Goal: Information Seeking & Learning: Learn about a topic

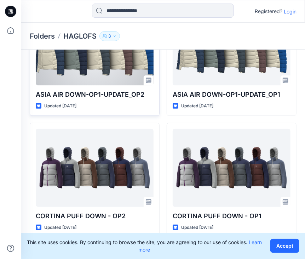
scroll to position [35, 0]
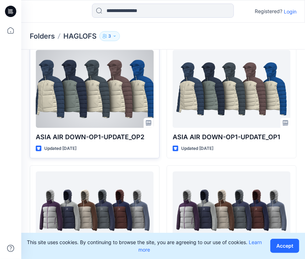
click at [91, 126] on div at bounding box center [95, 89] width 118 height 78
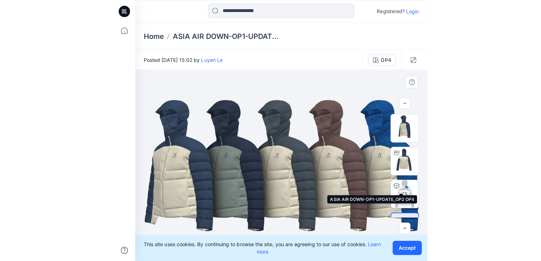
scroll to position [23, 0]
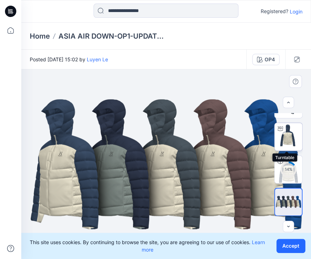
click at [293, 141] on img at bounding box center [289, 137] width 28 height 28
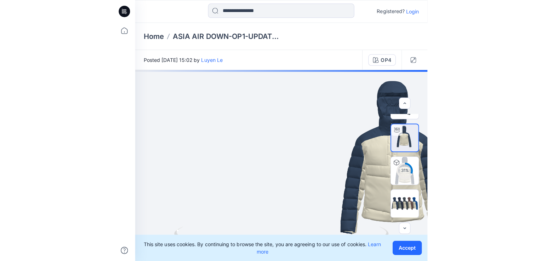
scroll to position [21, 0]
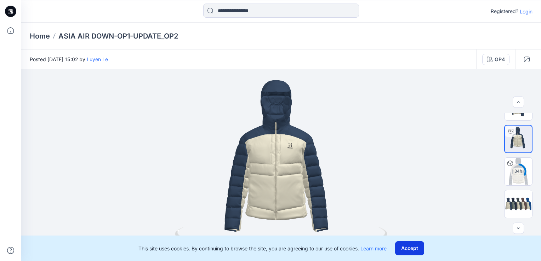
click at [305, 248] on button "Accept" at bounding box center [409, 249] width 29 height 14
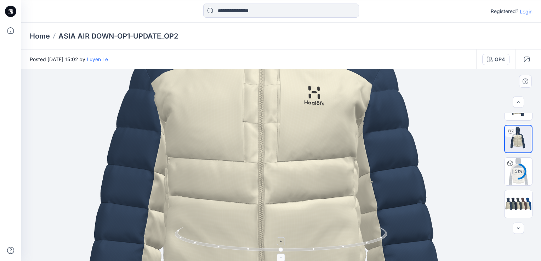
drag, startPoint x: 281, startPoint y: 242, endPoint x: 339, endPoint y: 247, distance: 58.7
click at [305, 247] on icon at bounding box center [282, 240] width 214 height 27
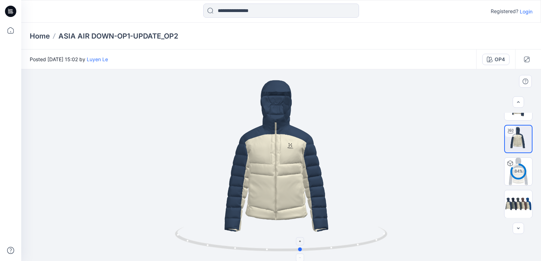
drag, startPoint x: 282, startPoint y: 252, endPoint x: 301, endPoint y: 254, distance: 19.9
click at [301, 254] on icon at bounding box center [282, 240] width 214 height 27
click at [305, 202] on img at bounding box center [519, 204] width 28 height 17
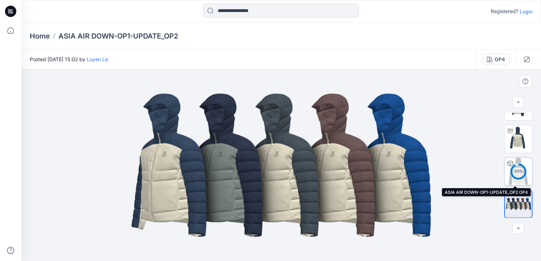
click at [305, 174] on div "93 %" at bounding box center [518, 172] width 17 height 6
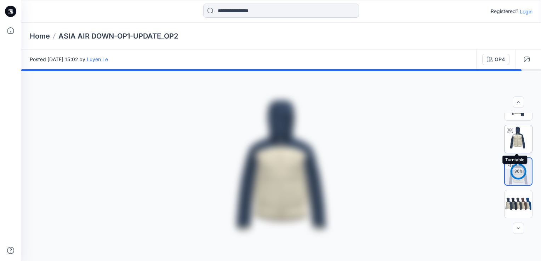
click at [305, 142] on img at bounding box center [519, 139] width 28 height 28
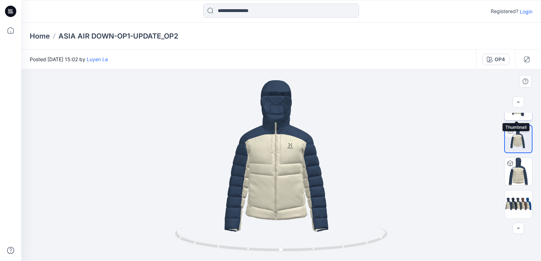
click at [305, 116] on img at bounding box center [519, 107] width 28 height 28
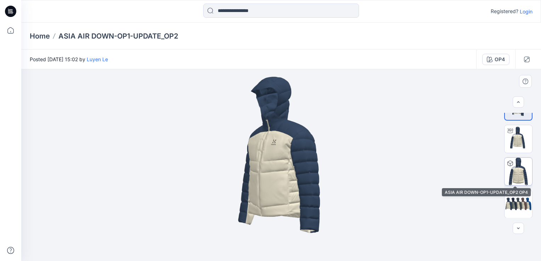
click at [305, 175] on img at bounding box center [519, 172] width 28 height 28
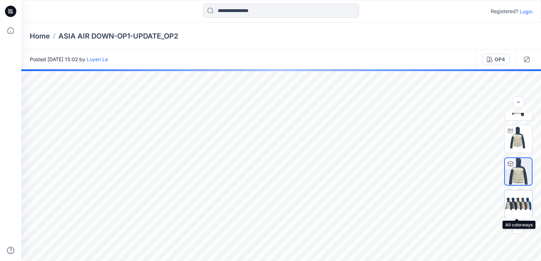
click at [305, 210] on img at bounding box center [519, 204] width 28 height 17
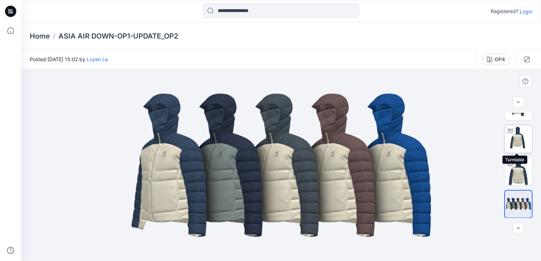
click at [305, 137] on img at bounding box center [519, 139] width 28 height 28
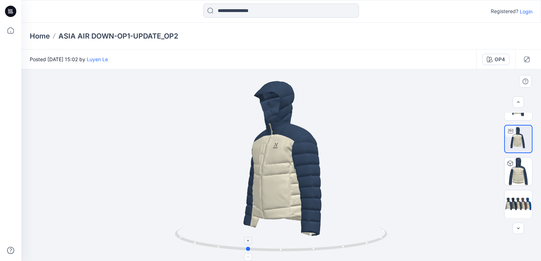
drag, startPoint x: 282, startPoint y: 252, endPoint x: 248, endPoint y: 247, distance: 34.3
click at [248, 247] on circle at bounding box center [249, 249] width 4 height 4
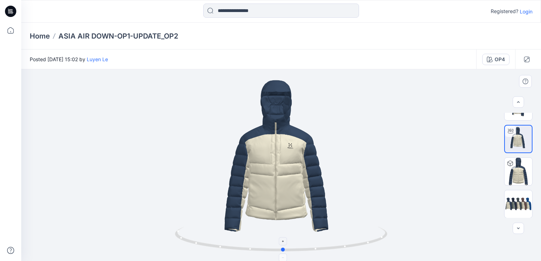
drag, startPoint x: 249, startPoint y: 250, endPoint x: 286, endPoint y: 258, distance: 37.0
click at [286, 254] on icon at bounding box center [282, 240] width 214 height 27
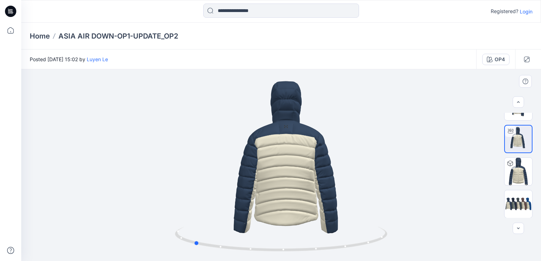
drag, startPoint x: 286, startPoint y: 251, endPoint x: 406, endPoint y: 229, distance: 122.1
click at [305, 229] on div at bounding box center [281, 165] width 520 height 192
click at [305, 176] on img at bounding box center [519, 172] width 28 height 28
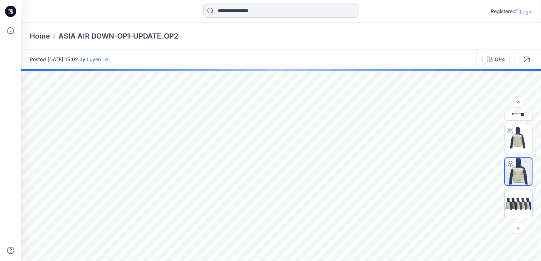
click at [305, 204] on img at bounding box center [519, 204] width 28 height 17
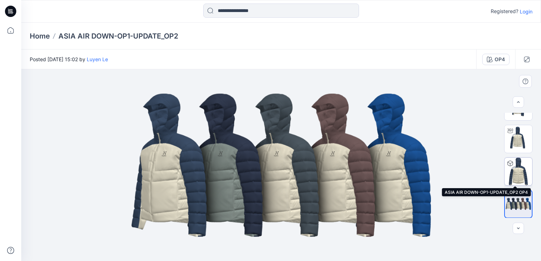
click at [305, 168] on img at bounding box center [519, 172] width 28 height 28
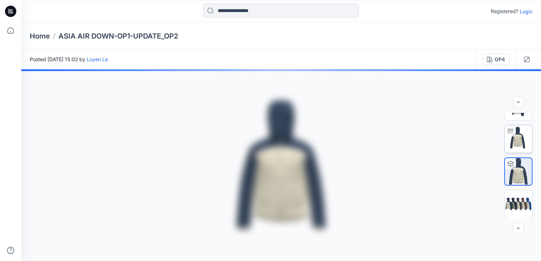
click at [305, 132] on icon at bounding box center [511, 131] width 6 height 6
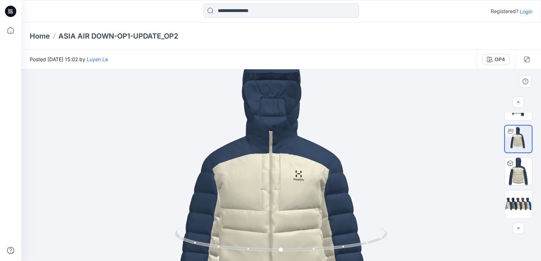
drag, startPoint x: 374, startPoint y: 148, endPoint x: 374, endPoint y: 171, distance: 22.7
click at [305, 171] on img at bounding box center [281, 212] width 365 height 365
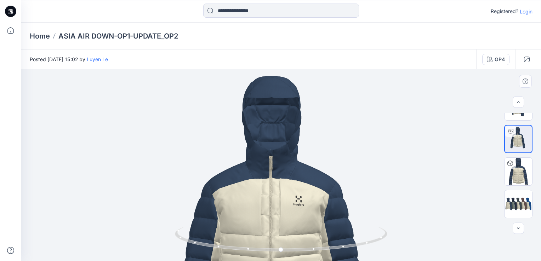
drag, startPoint x: 359, startPoint y: 149, endPoint x: 363, endPoint y: 174, distance: 25.5
click at [305, 174] on img at bounding box center [281, 237] width 365 height 365
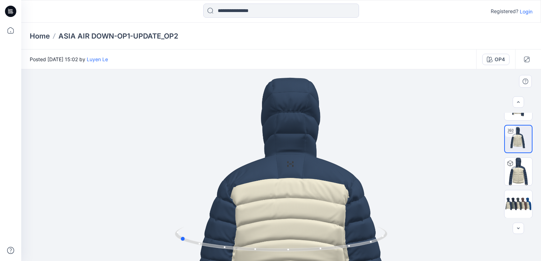
drag, startPoint x: 282, startPoint y: 251, endPoint x: 393, endPoint y: 243, distance: 111.2
click at [305, 243] on div at bounding box center [281, 165] width 520 height 192
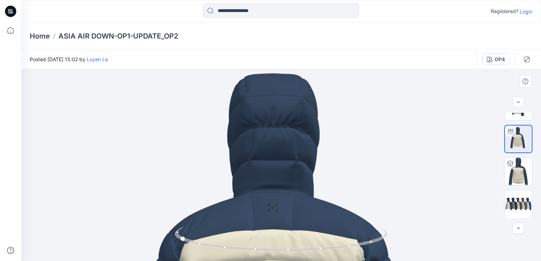
drag, startPoint x: 297, startPoint y: 194, endPoint x: 267, endPoint y: 193, distance: 29.8
click at [305, 176] on img at bounding box center [519, 172] width 28 height 28
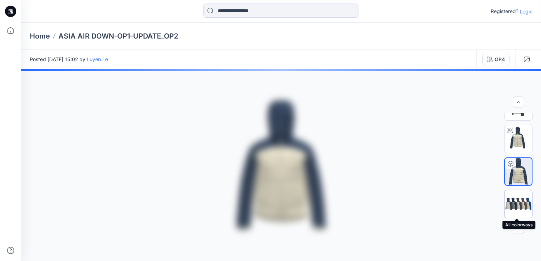
click at [305, 207] on img at bounding box center [519, 204] width 28 height 17
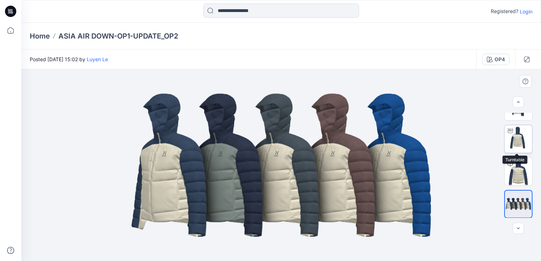
click at [305, 127] on img at bounding box center [519, 139] width 28 height 28
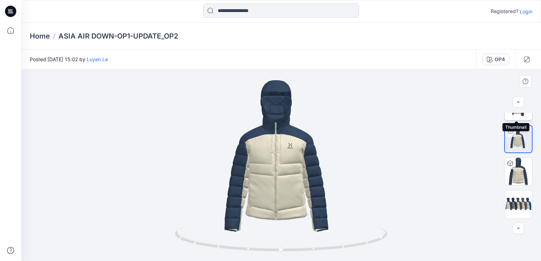
click at [305, 115] on img at bounding box center [519, 107] width 28 height 28
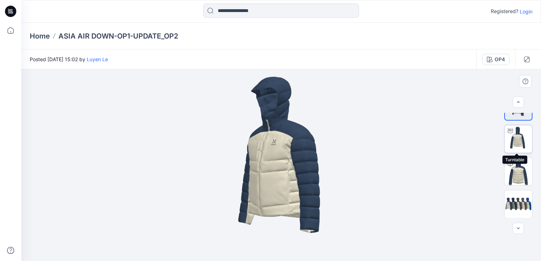
click at [305, 141] on img at bounding box center [519, 139] width 28 height 28
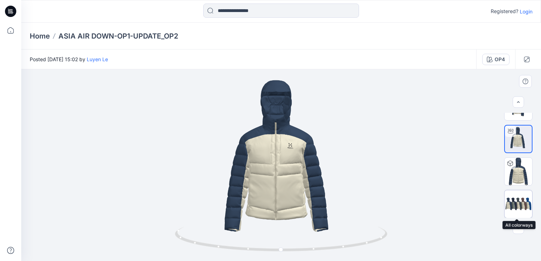
scroll to position [0, 0]
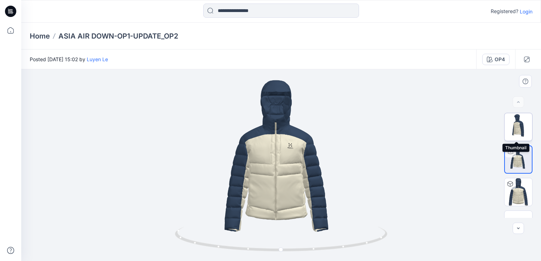
click at [305, 124] on img at bounding box center [519, 127] width 28 height 28
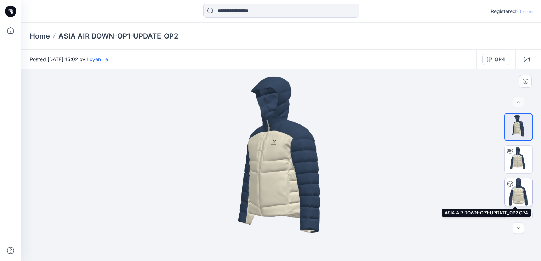
click at [305, 198] on img at bounding box center [519, 193] width 28 height 28
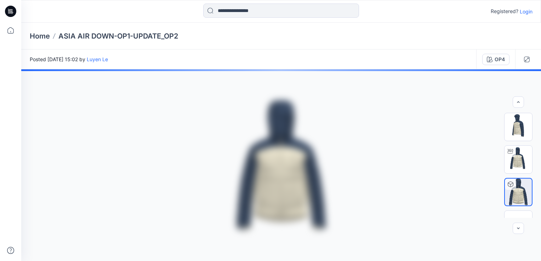
click at [305, 216] on img at bounding box center [519, 224] width 28 height 17
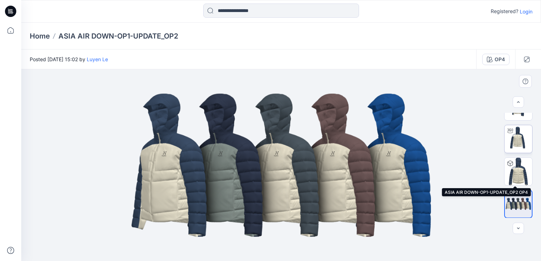
drag, startPoint x: 520, startPoint y: 172, endPoint x: 522, endPoint y: 133, distance: 38.6
click at [305, 170] on img at bounding box center [519, 172] width 28 height 28
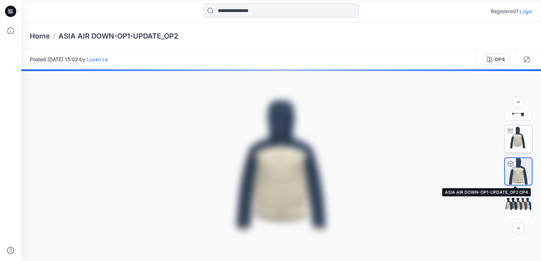
click at [305, 133] on img at bounding box center [519, 139] width 28 height 28
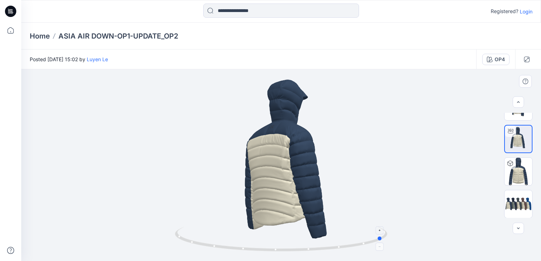
drag, startPoint x: 293, startPoint y: 249, endPoint x: 384, endPoint y: 244, distance: 91.6
click at [305, 244] on icon at bounding box center [282, 240] width 214 height 27
